Goal: Information Seeking & Learning: Find specific fact

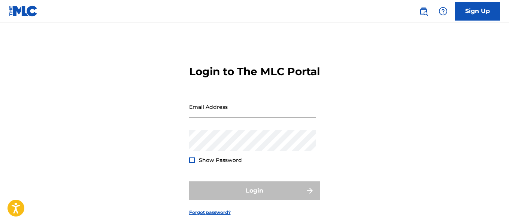
click at [224, 109] on input "Email Address" at bounding box center [252, 106] width 127 height 21
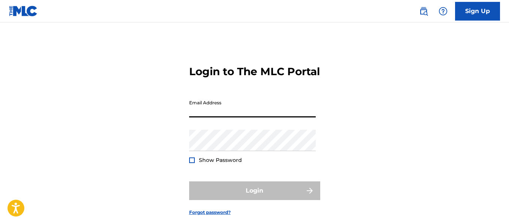
scroll to position [40, 0]
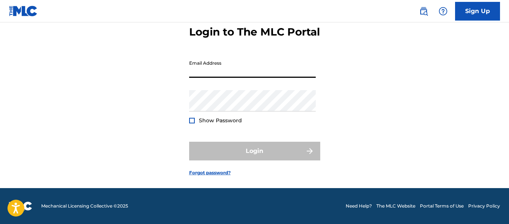
click at [232, 72] on input "Email Address" at bounding box center [252, 67] width 127 height 21
type input "[PERSON_NAME][EMAIL_ADDRESS][PERSON_NAME][DOMAIN_NAME]"
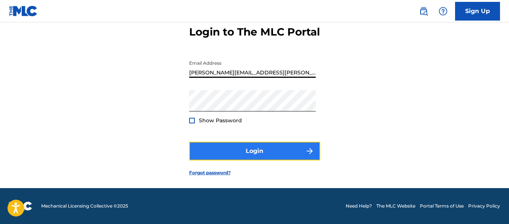
click at [251, 151] on button "Login" at bounding box center [254, 151] width 131 height 19
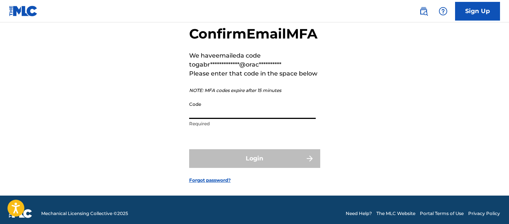
click at [236, 119] on input "Code" at bounding box center [252, 108] width 127 height 21
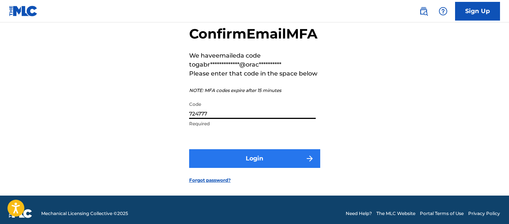
type input "724777"
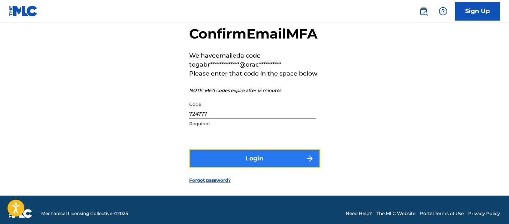
click at [287, 168] on button "Login" at bounding box center [254, 159] width 131 height 19
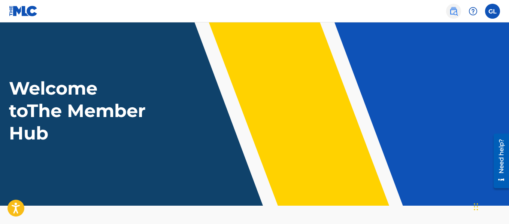
click at [452, 12] on img at bounding box center [453, 11] width 9 height 9
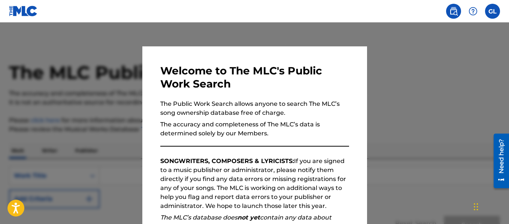
scroll to position [120, 0]
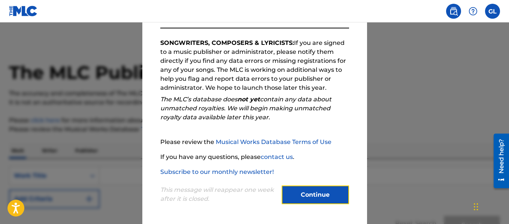
click at [308, 191] on button "Continue" at bounding box center [315, 195] width 67 height 19
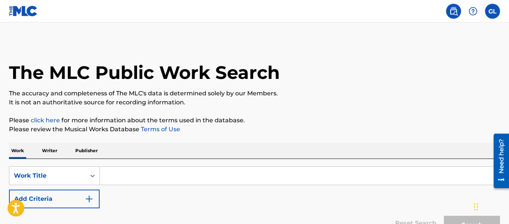
click at [149, 175] on input "Search Form" at bounding box center [300, 176] width 400 height 18
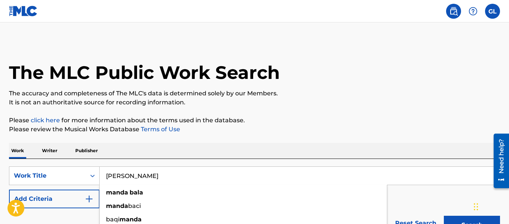
click at [444, 216] on button "Search" at bounding box center [472, 225] width 56 height 19
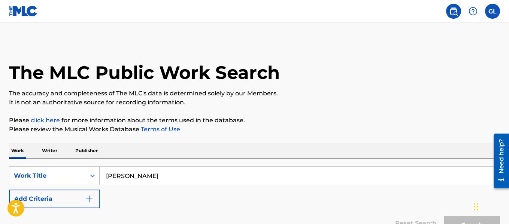
scroll to position [75, 0]
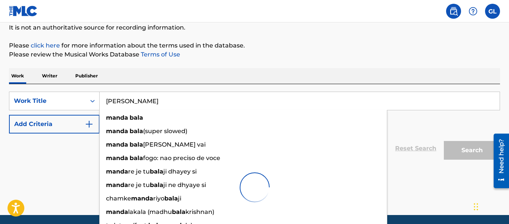
click at [200, 96] on input "[PERSON_NAME]" at bounding box center [300, 101] width 400 height 18
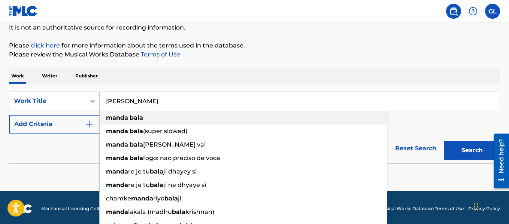
click at [142, 116] on strong "bala" at bounding box center [136, 117] width 13 height 7
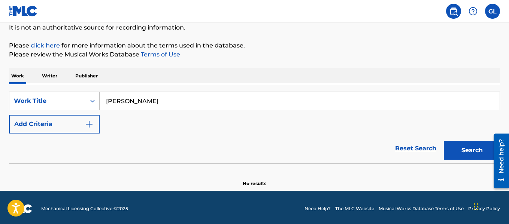
scroll to position [78, 0]
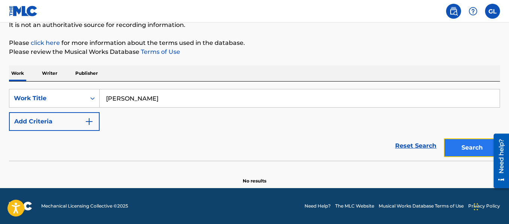
click at [458, 146] on button "Search" at bounding box center [472, 148] width 56 height 19
click at [211, 101] on input "[PERSON_NAME]" at bounding box center [300, 99] width 400 height 18
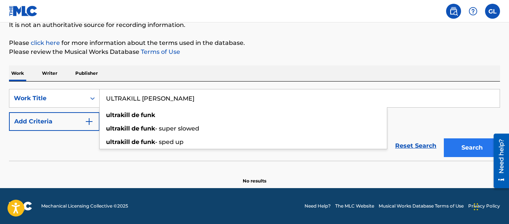
type input "ULTRAKILL DE FUNK"
click at [465, 142] on button "Search" at bounding box center [472, 148] width 56 height 19
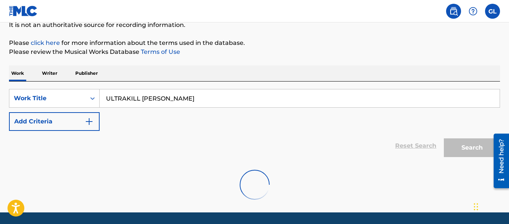
click at [467, 148] on div "Search" at bounding box center [470, 146] width 60 height 30
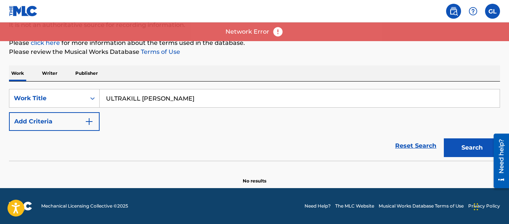
click at [206, 106] on input "ULTRAKILL DE FUNK" at bounding box center [300, 99] width 400 height 18
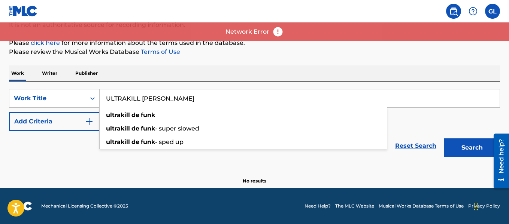
drag, startPoint x: 207, startPoint y: 98, endPoint x: 0, endPoint y: 81, distance: 207.9
click at [0, 82] on div "The MLC Public Work Search The accuracy and completeness of The MLC's data is d…" at bounding box center [254, 74] width 509 height 221
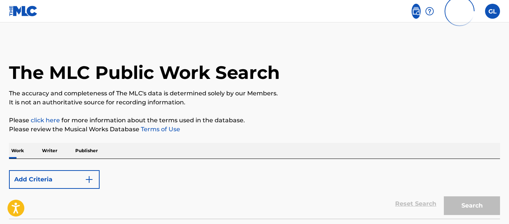
scroll to position [58, 0]
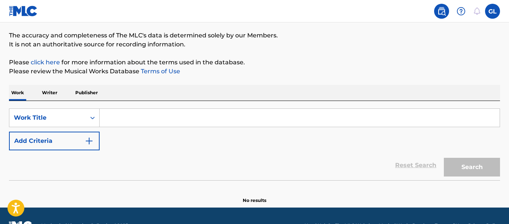
click at [184, 117] on input "Search Form" at bounding box center [300, 118] width 400 height 18
paste input "ULTRAKILL [PERSON_NAME]"
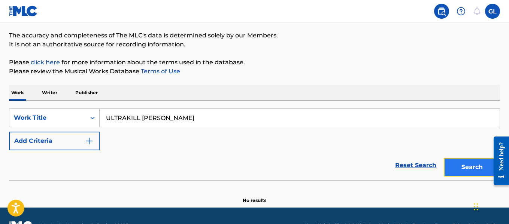
click at [462, 166] on button "Search" at bounding box center [472, 167] width 56 height 19
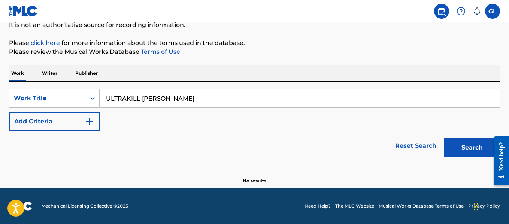
scroll to position [78, 0]
click at [75, 99] on div "Work Title" at bounding box center [47, 98] width 67 height 9
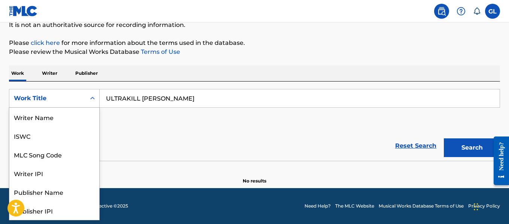
scroll to position [37, 0]
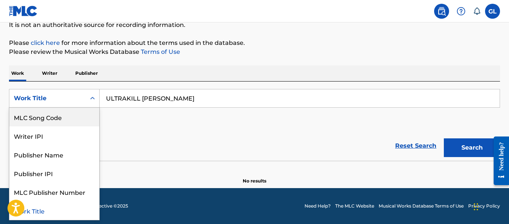
click at [200, 71] on div "Work Writer Publisher" at bounding box center [254, 74] width 491 height 16
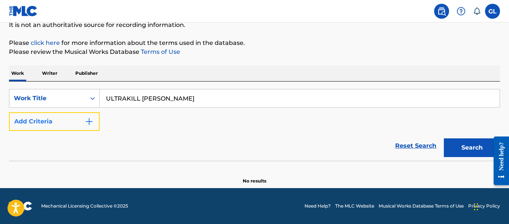
click at [85, 118] on img "Search Form" at bounding box center [89, 121] width 9 height 9
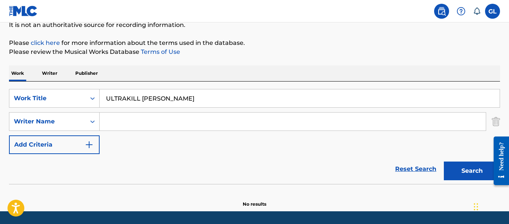
click at [504, 120] on div "The MLC Public Work Search The accuracy and completeness of The MLC's data is d…" at bounding box center [254, 86] width 509 height 244
click at [501, 120] on div "The MLC Public Work Search The accuracy and completeness of The MLC's data is d…" at bounding box center [254, 86] width 509 height 244
click at [499, 121] on img "Search Form" at bounding box center [496, 121] width 8 height 19
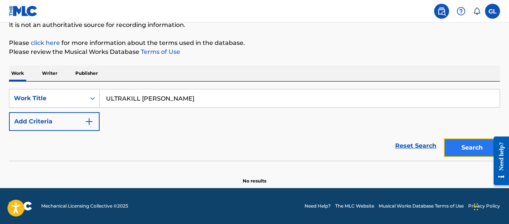
click at [453, 149] on button "Search" at bounding box center [472, 148] width 56 height 19
drag, startPoint x: 232, startPoint y: 101, endPoint x: 123, endPoint y: 126, distance: 112.6
click at [0, 79] on div "The MLC Public Work Search The accuracy and completeness of The MLC's data is d…" at bounding box center [254, 74] width 509 height 221
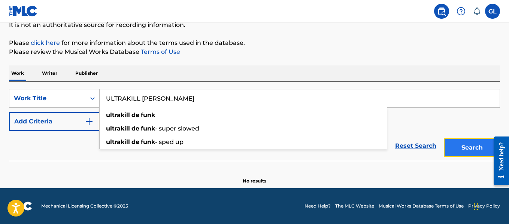
click at [472, 152] on button "Search" at bounding box center [472, 148] width 56 height 19
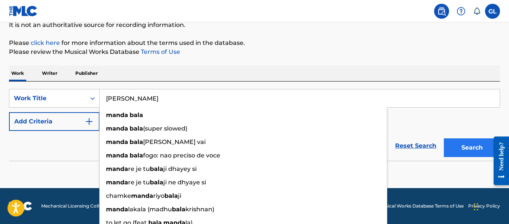
type input "[PERSON_NAME]"
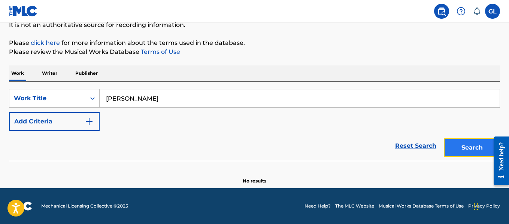
click at [464, 151] on button "Search" at bounding box center [472, 148] width 56 height 19
click at [460, 145] on button "Search" at bounding box center [472, 148] width 56 height 19
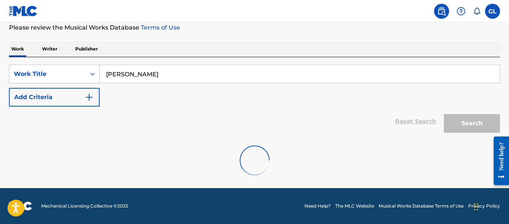
scroll to position [78, 0]
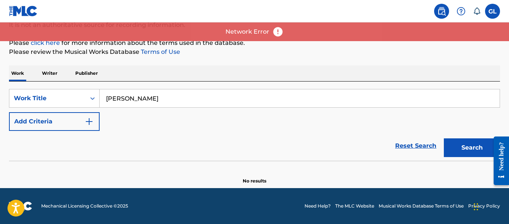
drag, startPoint x: 144, startPoint y: 93, endPoint x: 39, endPoint y: 77, distance: 106.5
click at [34, 82] on div "SearchWithCriteria19edfa95-2cb9-453d-aeb6-8c470d00e7a3 Work Title MANDA BALA Ad…" at bounding box center [254, 121] width 491 height 79
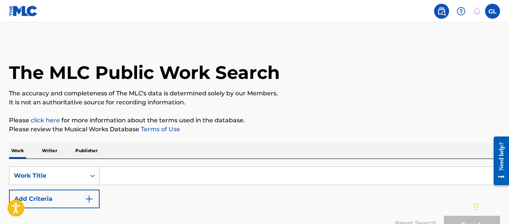
scroll to position [37, 0]
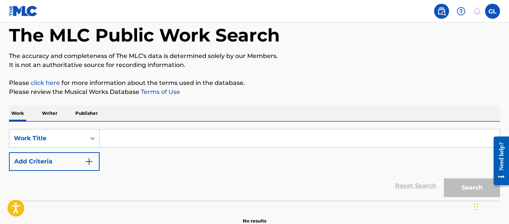
click at [170, 132] on input "Search Form" at bounding box center [300, 139] width 400 height 18
paste input "MANDA BALA"
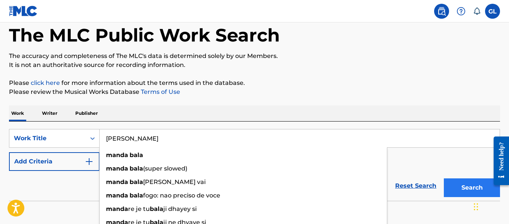
type input "MANDA BALA"
click at [462, 187] on button "Search" at bounding box center [472, 188] width 56 height 19
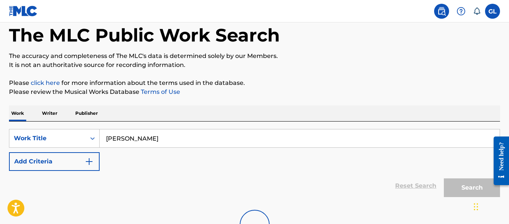
scroll to position [102, 0]
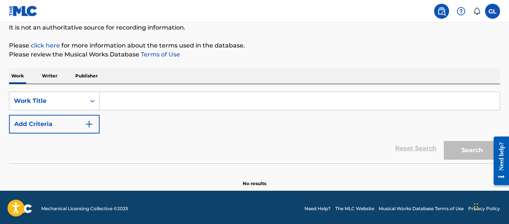
click at [214, 95] on input "Search Form" at bounding box center [300, 101] width 400 height 18
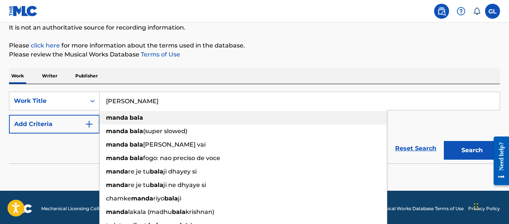
click at [178, 117] on div "[PERSON_NAME]" at bounding box center [243, 117] width 287 height 13
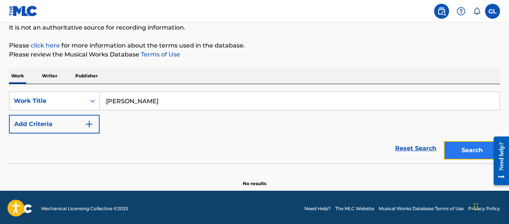
click at [459, 148] on button "Search" at bounding box center [472, 150] width 56 height 19
drag, startPoint x: 144, startPoint y: 99, endPoint x: 83, endPoint y: 89, distance: 62.3
click at [83, 89] on div "SearchWithCriteriafe22482c-bb3b-48fd-b971-e2ddbb6c6a0e Work Title [PERSON_NAME]…" at bounding box center [254, 123] width 491 height 79
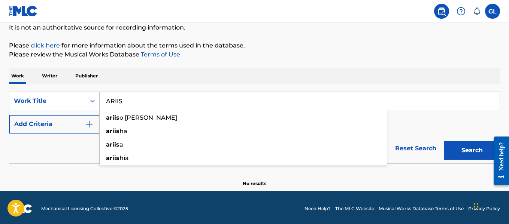
type input "ARIIS"
click at [49, 72] on p "Writer" at bounding box center [50, 76] width 20 height 16
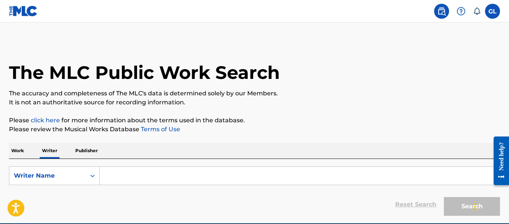
click at [134, 174] on input "Search Form" at bounding box center [300, 176] width 400 height 18
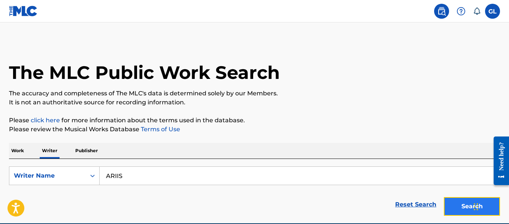
click at [462, 198] on button "Search" at bounding box center [472, 207] width 56 height 19
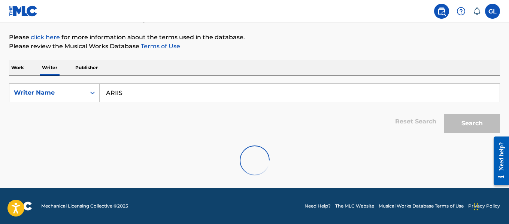
scroll to position [121, 0]
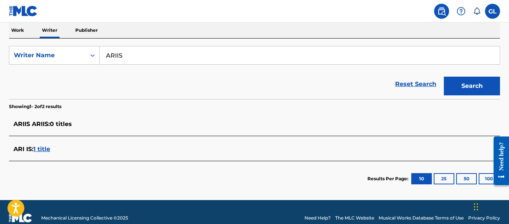
click at [43, 147] on span "1 title" at bounding box center [41, 149] width 17 height 7
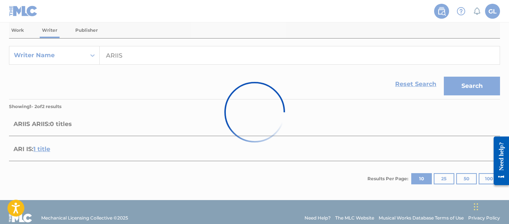
scroll to position [78, 0]
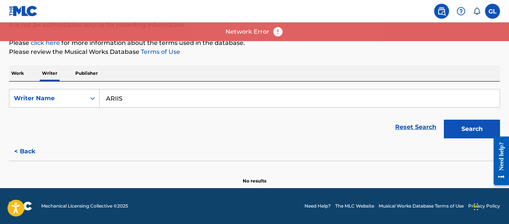
drag, startPoint x: 131, startPoint y: 90, endPoint x: 80, endPoint y: 86, distance: 51.5
click at [78, 87] on div "SearchWithCriteriafd959f21-3479-48a7-b7c5-744f3c26ac61 Writer Name ARIIS Reset …" at bounding box center [254, 112] width 491 height 61
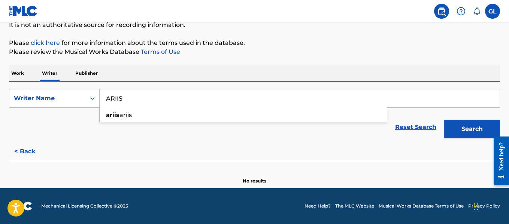
click at [145, 99] on input "ARIIS" at bounding box center [300, 99] width 400 height 18
click at [133, 162] on section at bounding box center [254, 163] width 491 height 4
click at [29, 154] on button "< Back" at bounding box center [31, 151] width 45 height 19
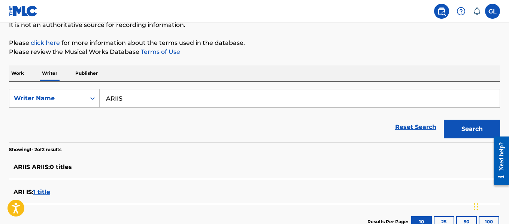
click at [157, 99] on input "ARIIS" at bounding box center [300, 99] width 400 height 18
type input "VAI DAR PT"
click at [19, 72] on p "Work" at bounding box center [17, 74] width 17 height 16
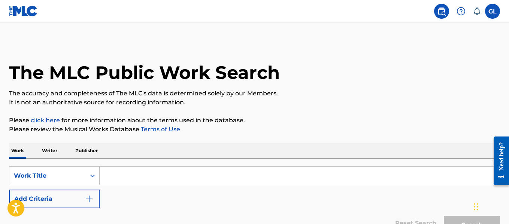
click at [138, 167] on div "Search Form" at bounding box center [300, 176] width 401 height 19
click at [157, 177] on input "Search Form" at bounding box center [300, 176] width 400 height 18
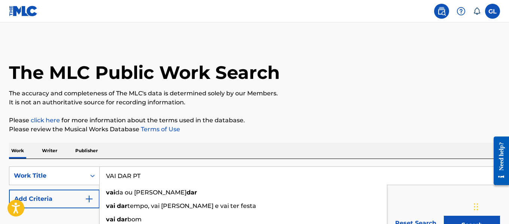
click at [444, 216] on button "Search" at bounding box center [472, 225] width 56 height 19
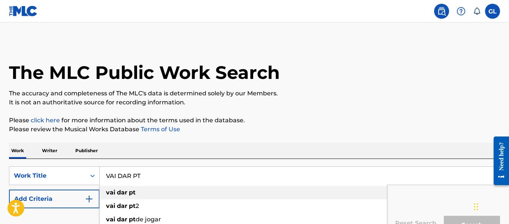
click at [131, 193] on strong "pt" at bounding box center [132, 192] width 7 height 7
type input "vai dar pt"
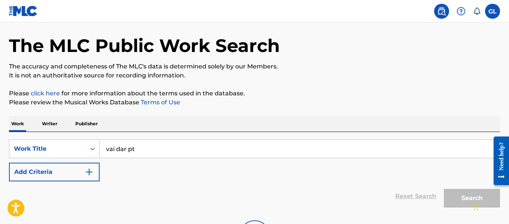
scroll to position [102, 0]
